Goal: Information Seeking & Learning: Understand process/instructions

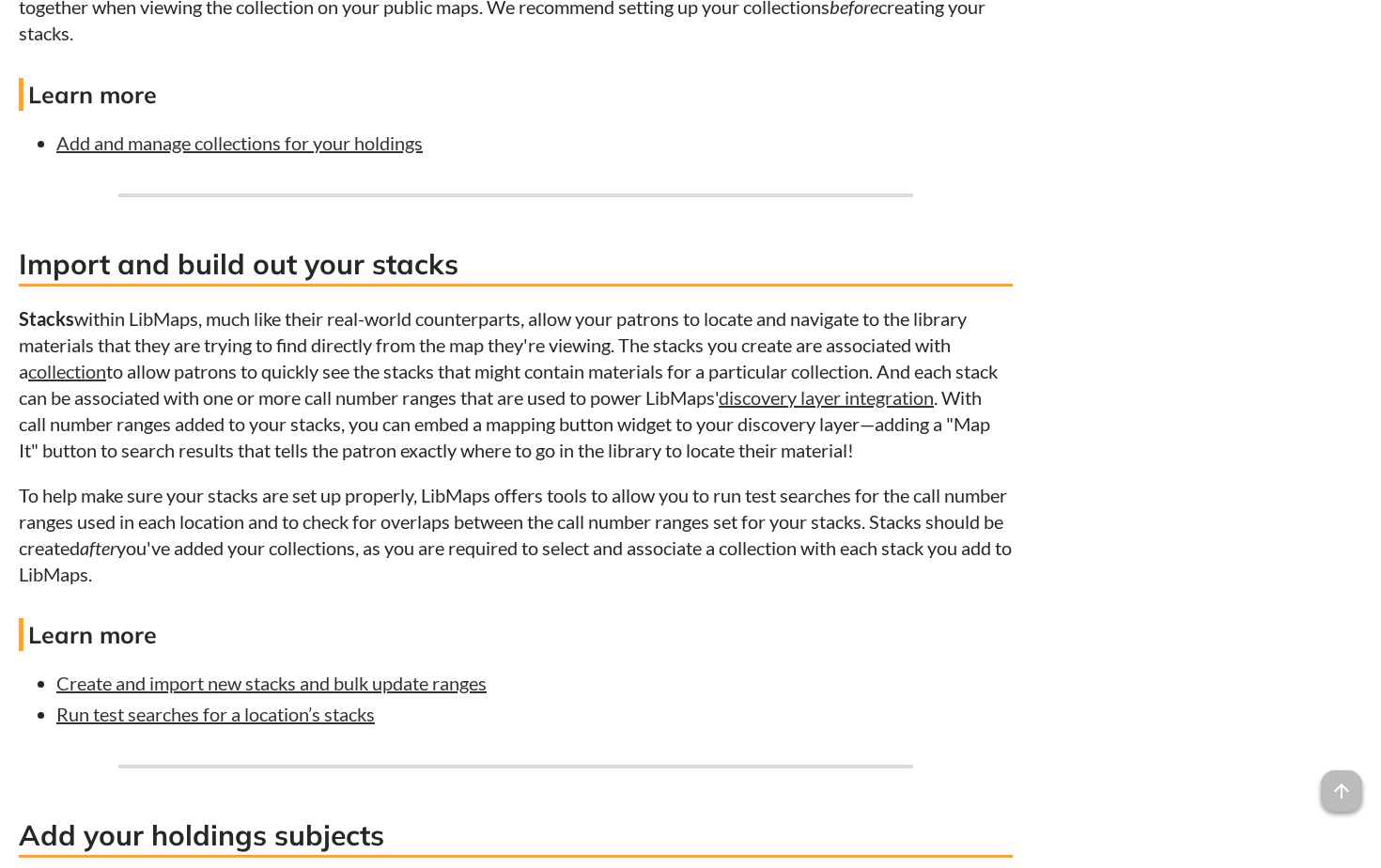
scroll to position [3944, 0]
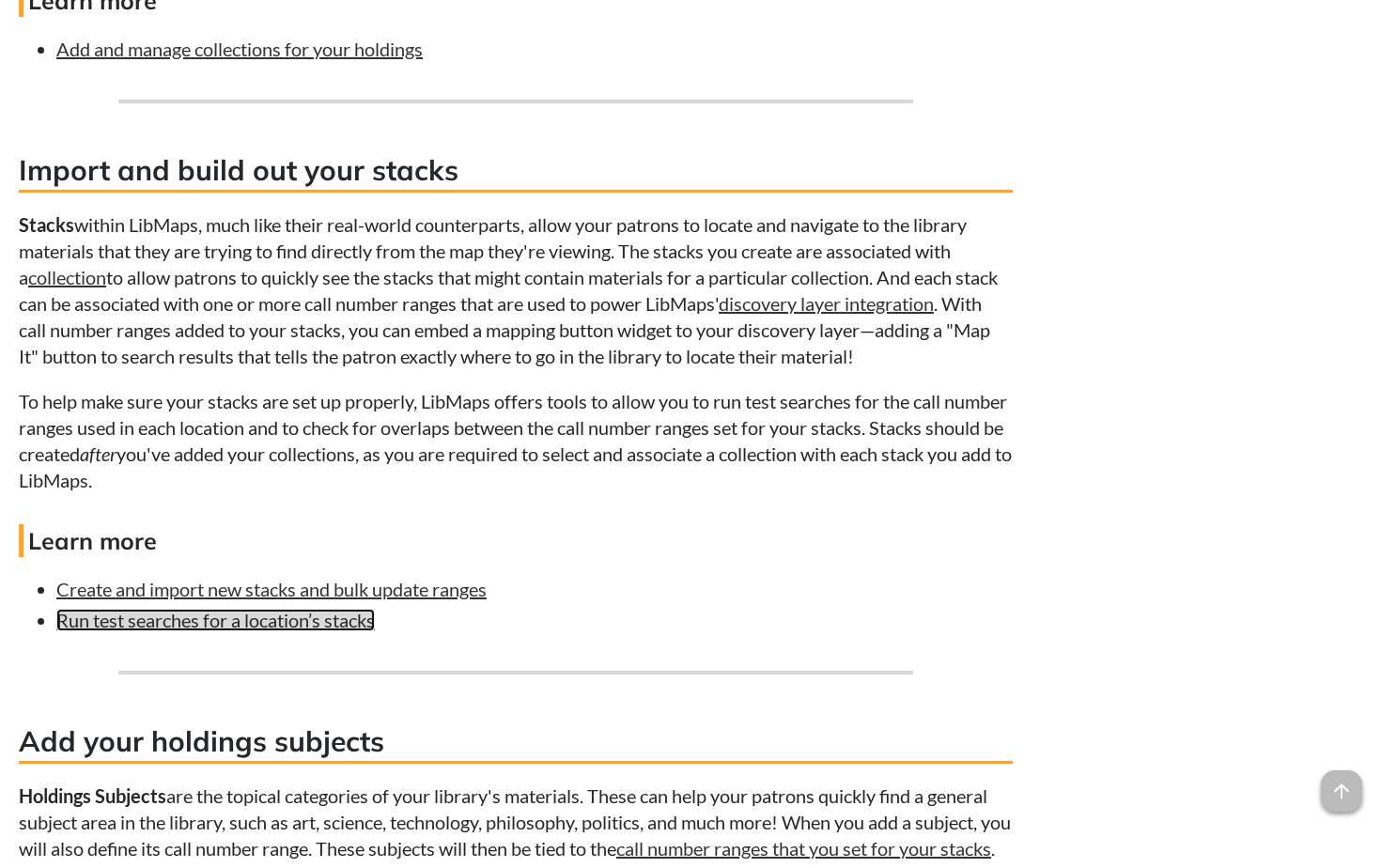
click at [262, 621] on link "Run test searches for a location’s stacks" at bounding box center [215, 619] width 318 height 23
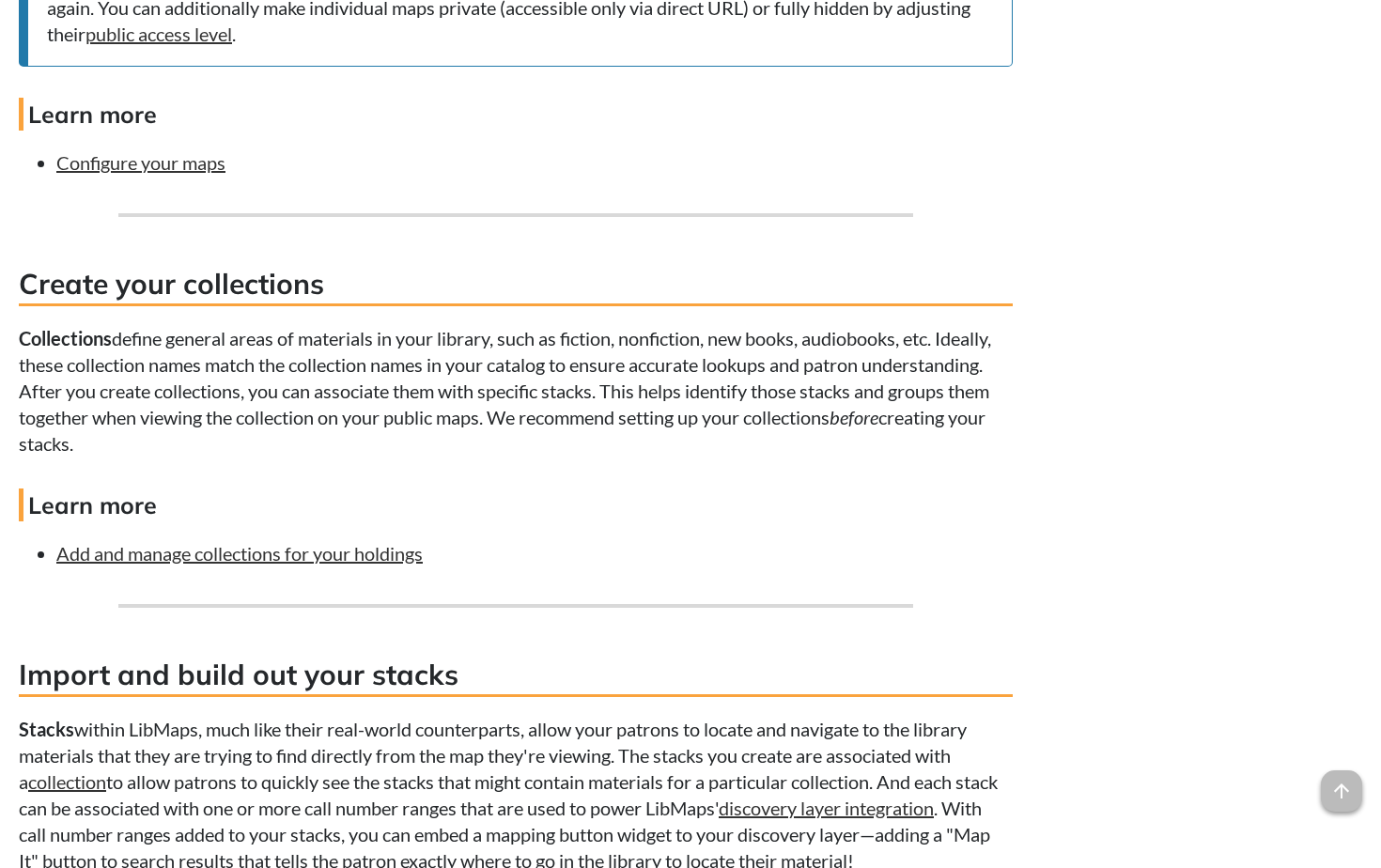
scroll to position [3252, 0]
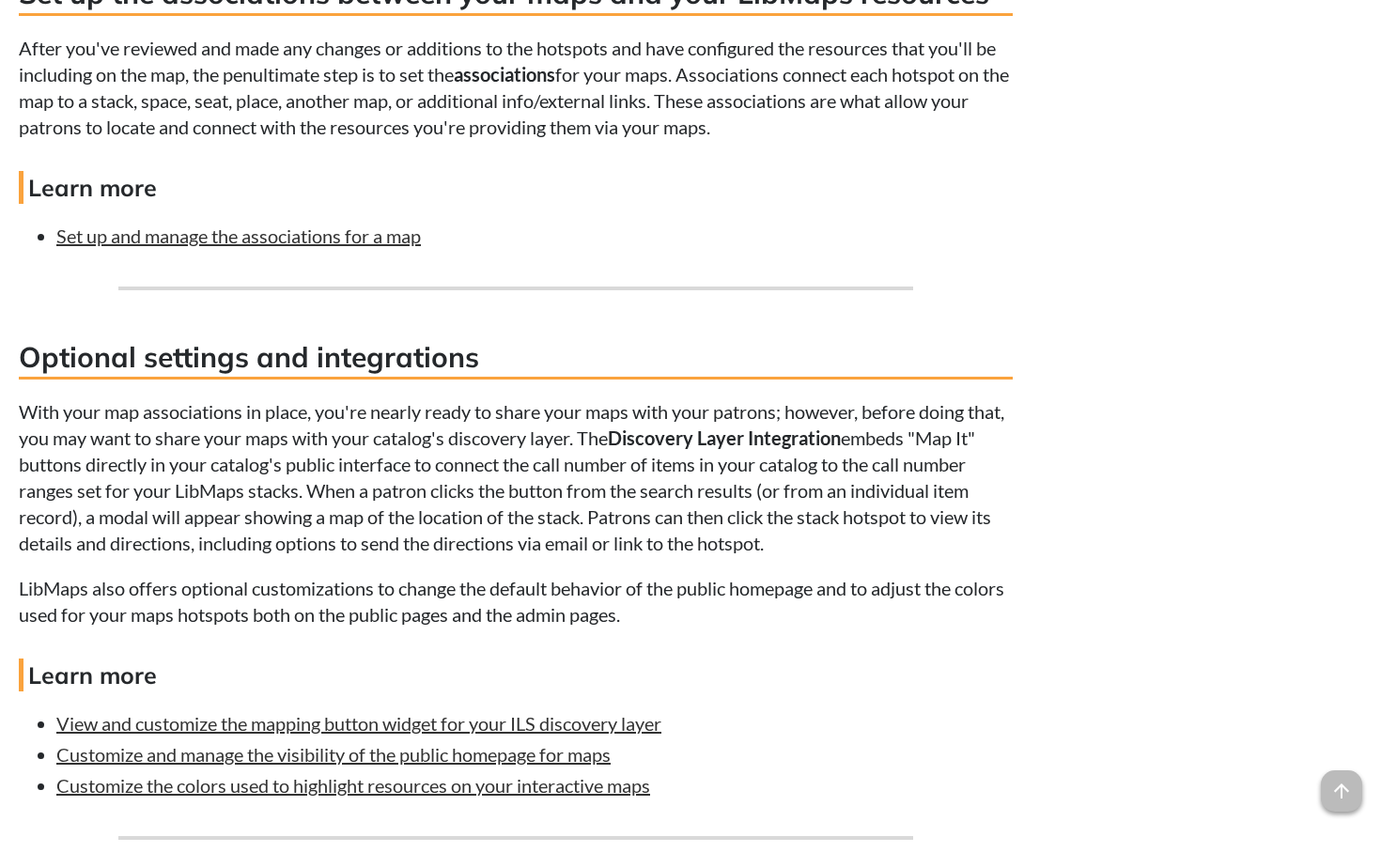
scroll to position [6855, 0]
